Goal: Contribute content: Add original content to the website for others to see

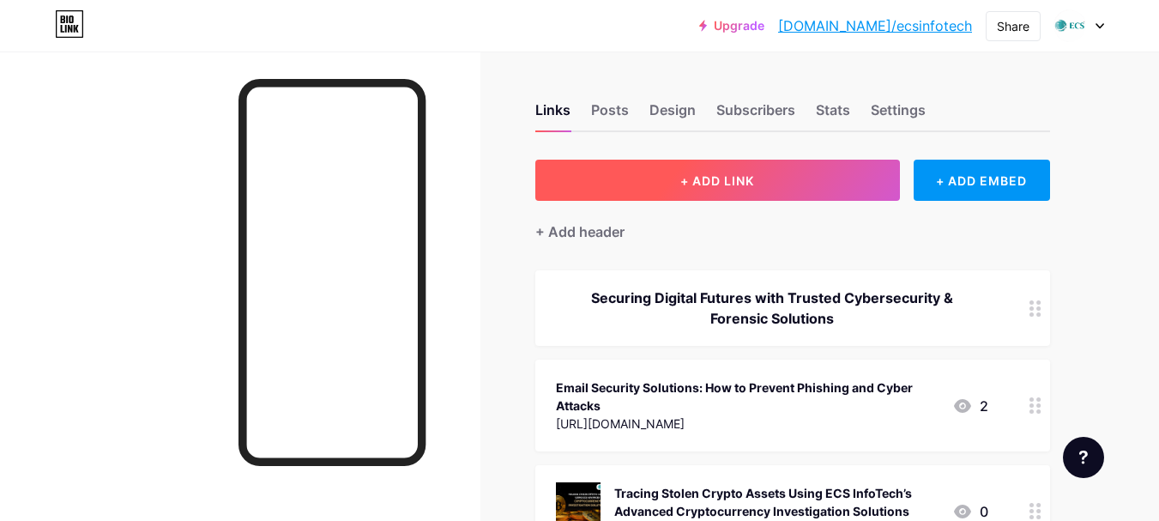
click at [763, 175] on button "+ ADD LINK" at bounding box center [717, 180] width 365 height 41
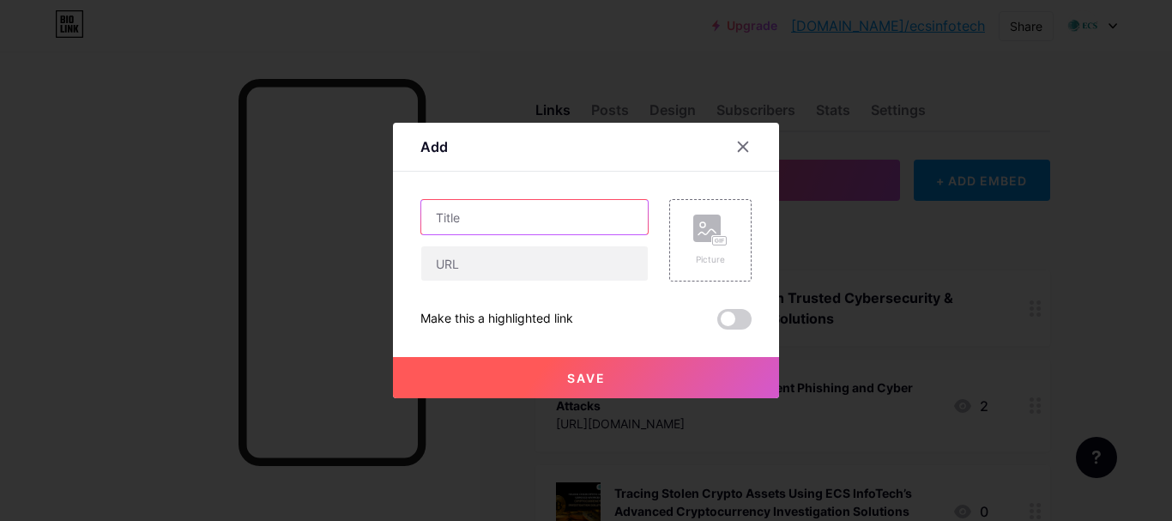
click at [528, 215] on input "text" at bounding box center [534, 217] width 226 height 34
paste input "What Is Anti-Phishing? Best Techniques to Prevent Phishing Attacks in [DATE]"
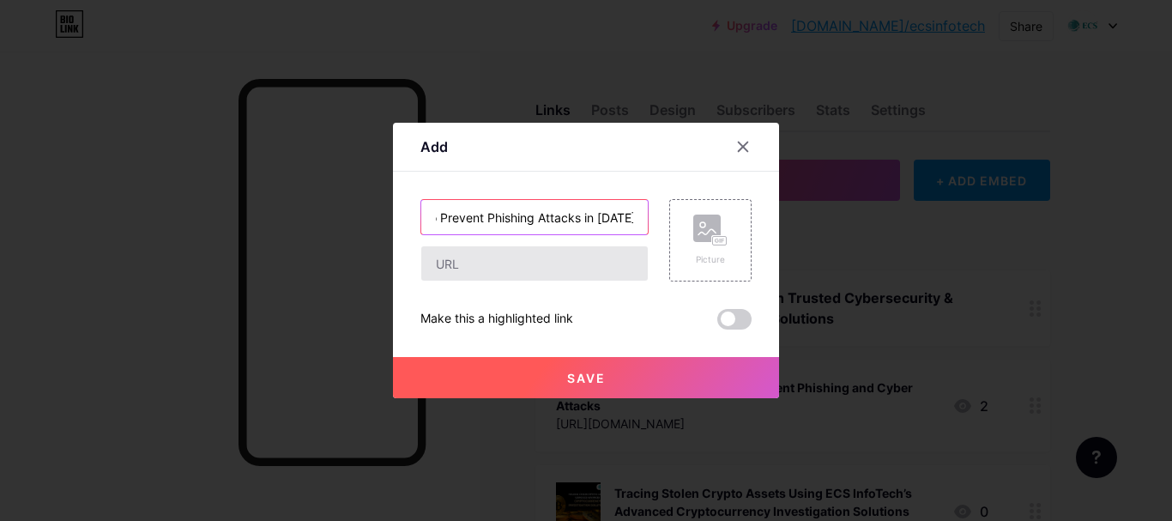
scroll to position [0, 233]
type input "What Is Anti-Phishing? Best Techniques to Prevent Phishing Attacks in [DATE]"
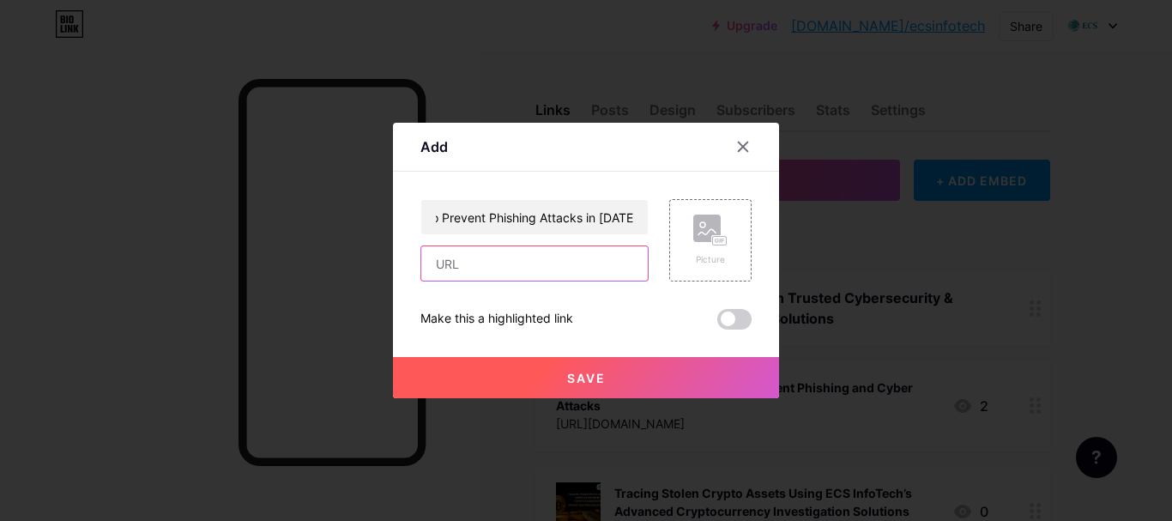
click at [485, 275] on input "text" at bounding box center [534, 263] width 226 height 34
paste input "[URL][DOMAIN_NAME]"
type input "[URL][DOMAIN_NAME]"
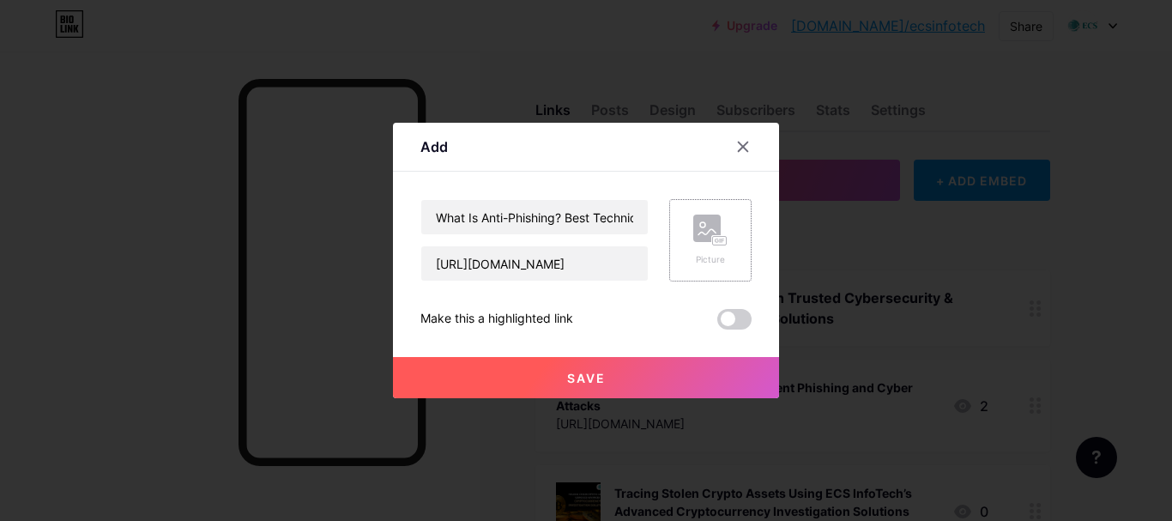
click at [697, 238] on rect at bounding box center [706, 227] width 27 height 27
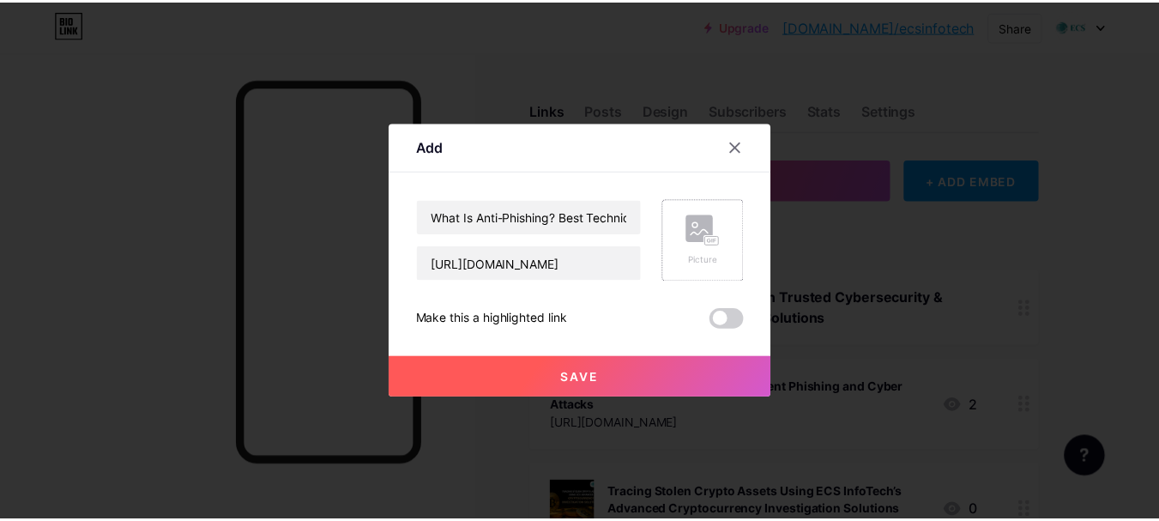
scroll to position [0, 0]
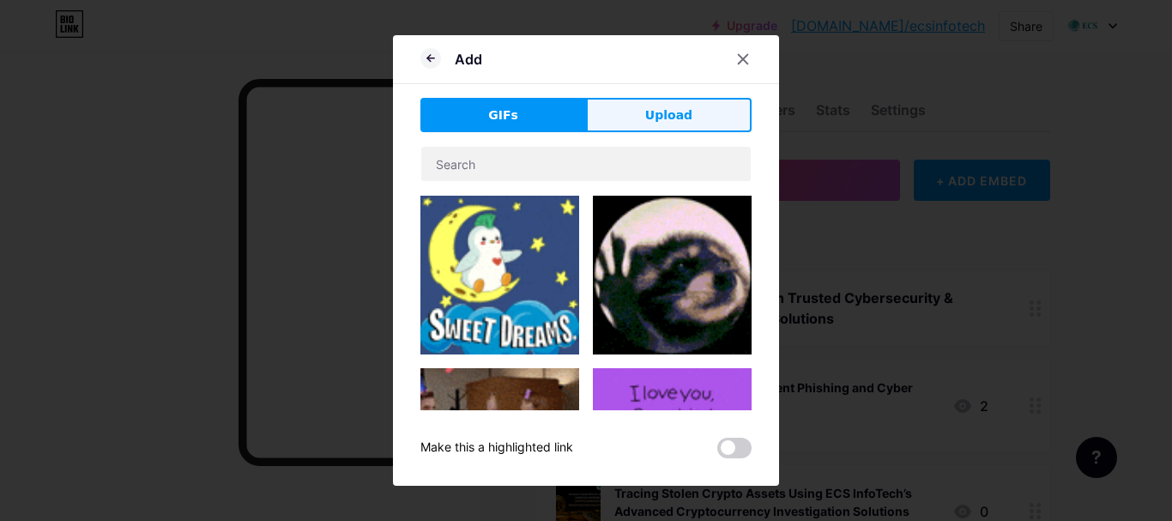
click at [673, 118] on span "Upload" at bounding box center [668, 115] width 47 height 18
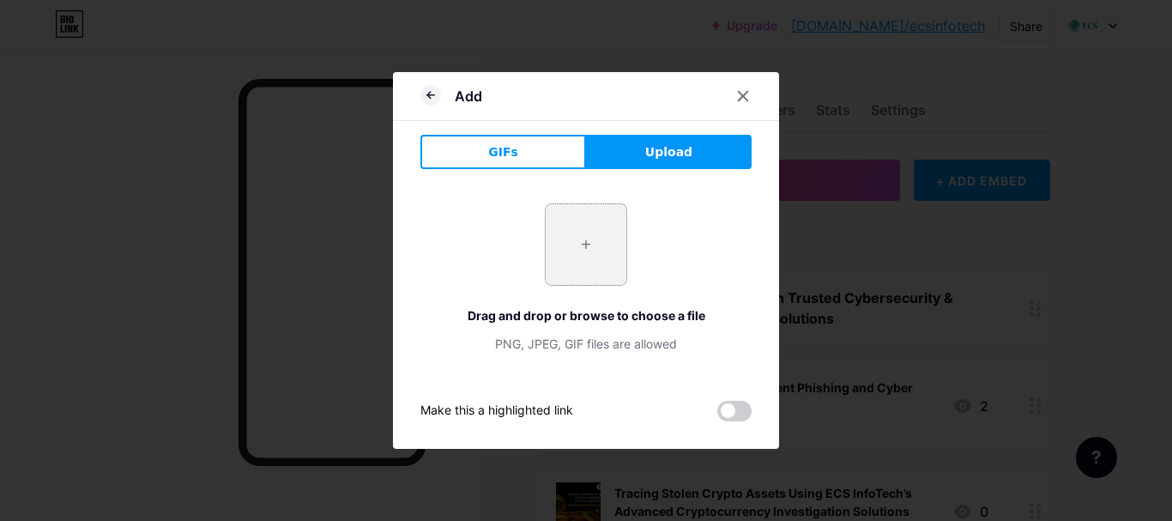
click at [588, 247] on input "file" at bounding box center [586, 244] width 81 height 81
type input "C:\fakepath\what-is-anti-phishing-best-techniques-to-prevent-phishing-attacks-i…"
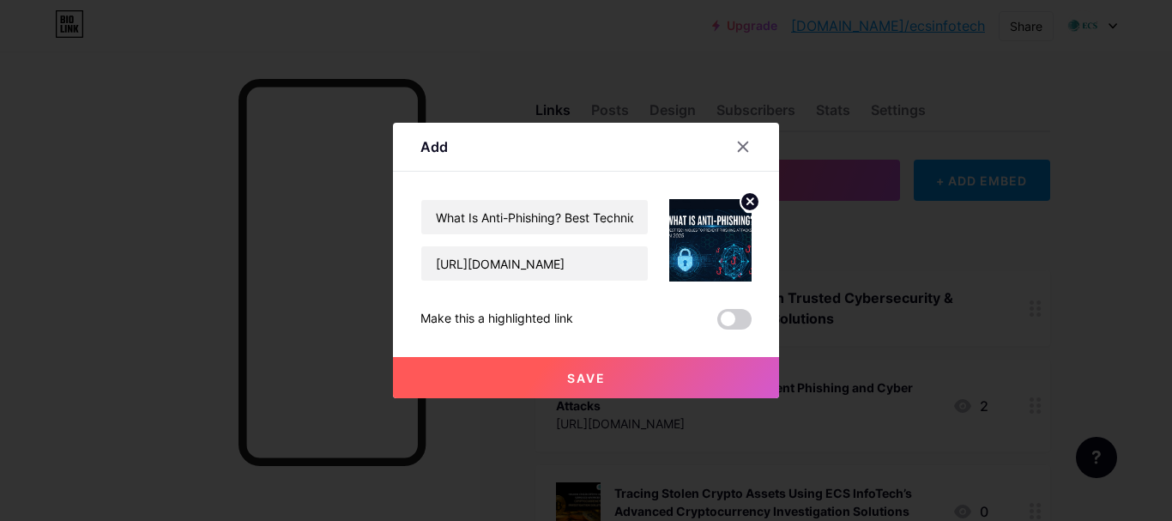
click at [578, 378] on span "Save" at bounding box center [586, 378] width 39 height 15
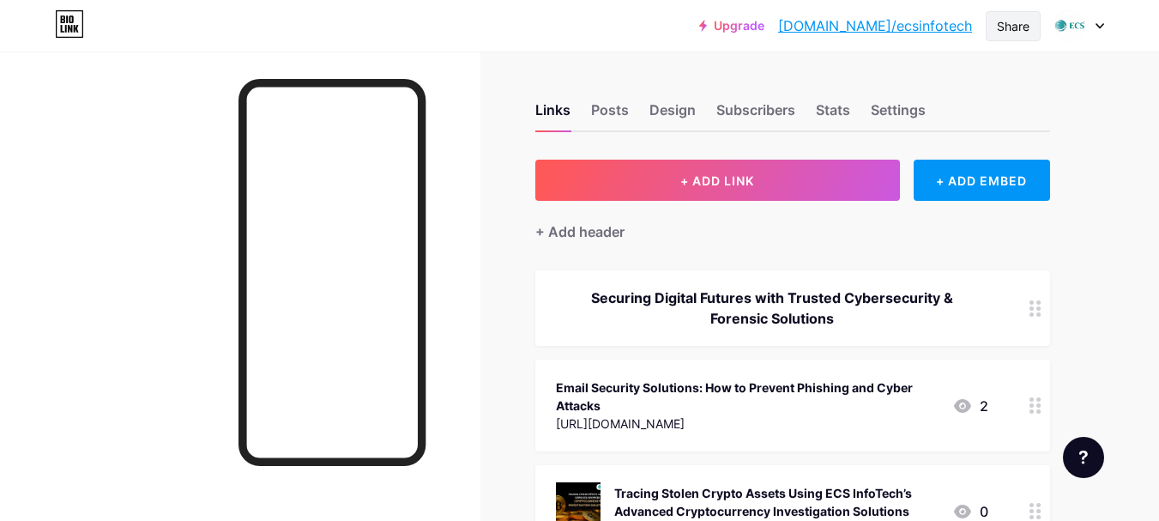
click at [1008, 27] on div "Share" at bounding box center [1013, 26] width 33 height 18
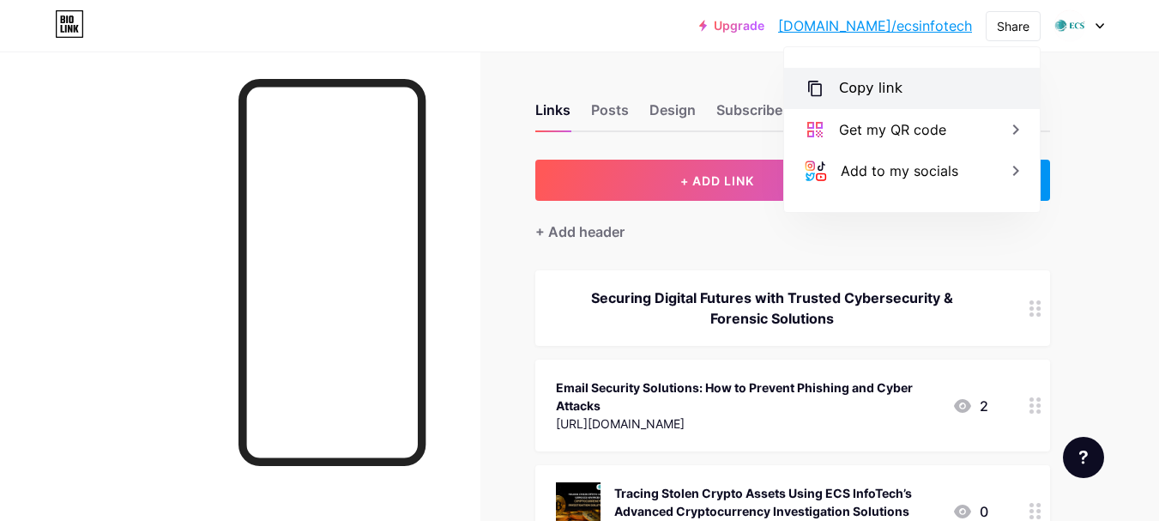
click at [875, 89] on div "Copy link" at bounding box center [870, 88] width 63 height 21
